Goal: Check status: Check status

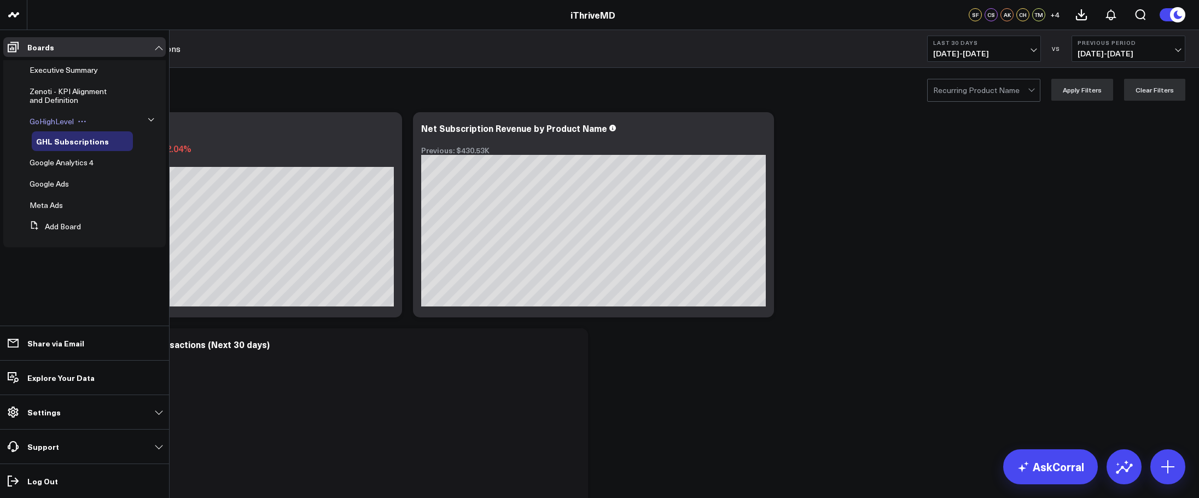
click at [65, 119] on span "GoHighLevel" at bounding box center [52, 121] width 44 height 10
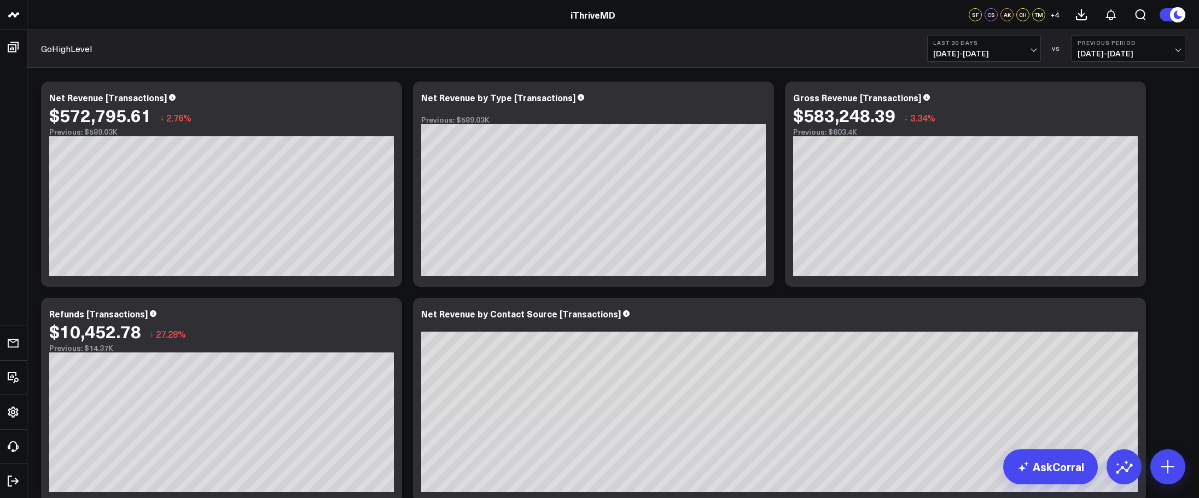
click at [704, 49] on span "[DATE] - [DATE]" at bounding box center [984, 53] width 102 height 9
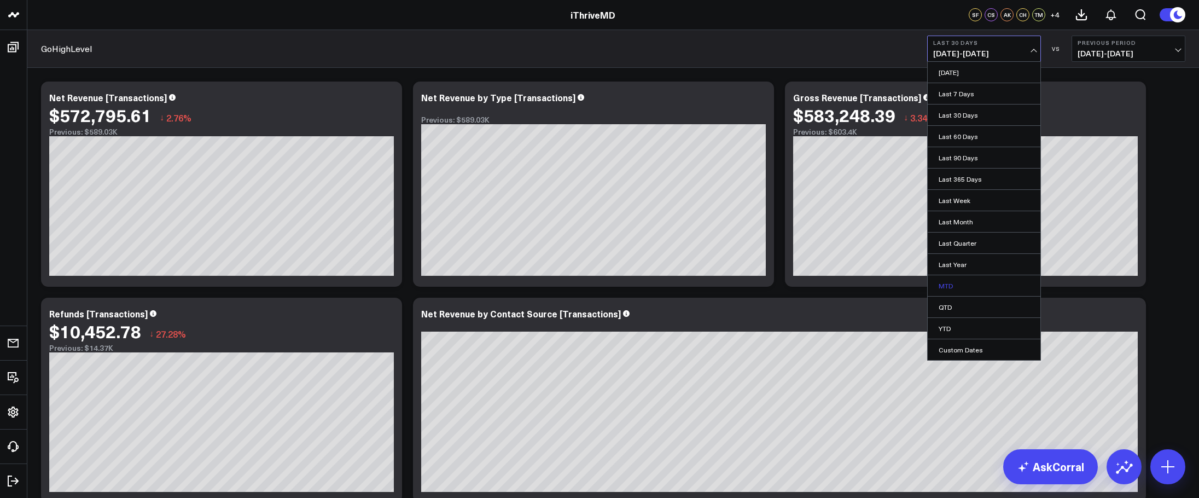
click at [704, 282] on link "MTD" at bounding box center [983, 285] width 113 height 21
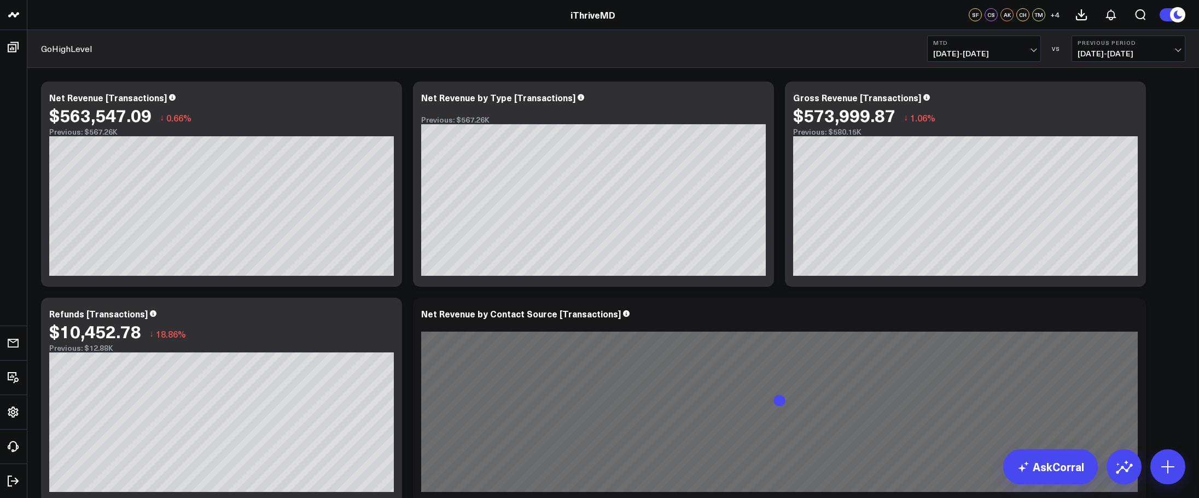
click at [704, 51] on span "[DATE] - [DATE]" at bounding box center [1128, 53] width 102 height 9
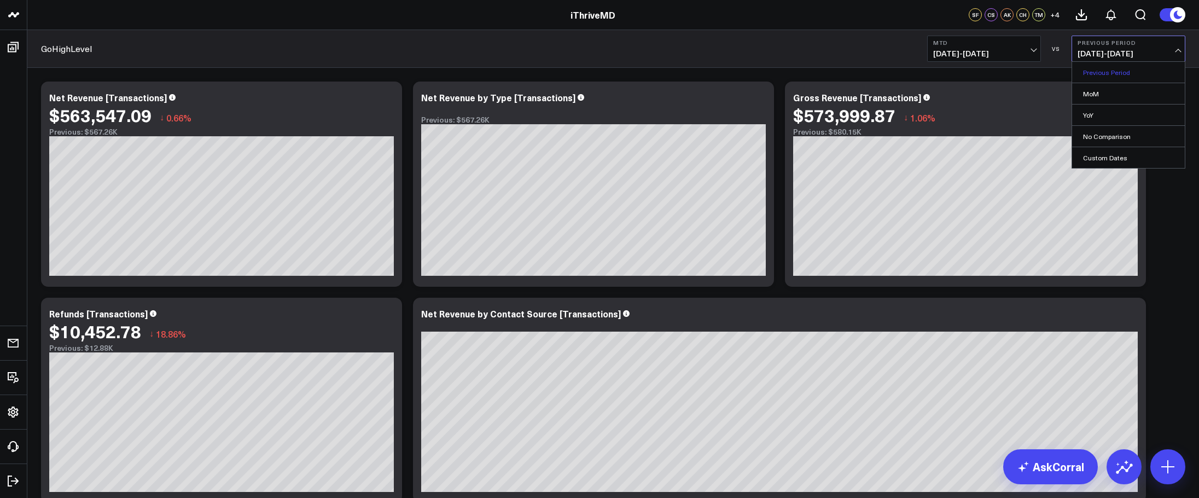
click at [704, 69] on link "Previous Period" at bounding box center [1128, 72] width 113 height 21
click at [704, 58] on span "[DATE] - [DATE]" at bounding box center [1128, 53] width 102 height 9
click at [704, 96] on link "MoM" at bounding box center [1128, 93] width 113 height 21
